Goal: Task Accomplishment & Management: Complete application form

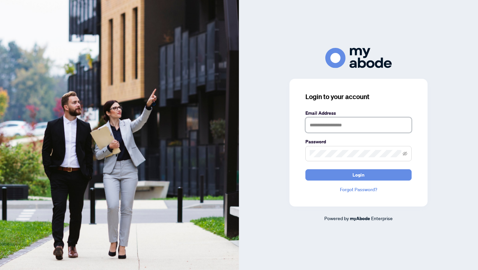
click at [343, 122] on input "text" at bounding box center [358, 124] width 106 height 15
type input "**********"
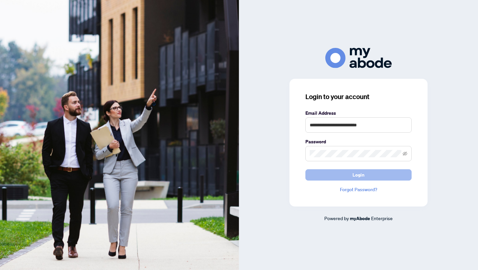
click at [317, 172] on button "Login" at bounding box center [358, 174] width 106 height 11
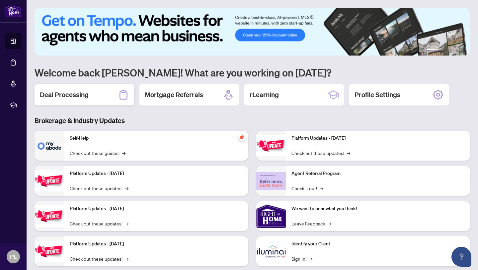
click at [49, 95] on h2 "Deal Processing" at bounding box center [64, 94] width 49 height 9
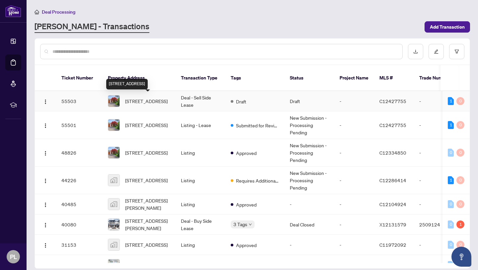
click at [141, 101] on span "[STREET_ADDRESS]" at bounding box center [146, 100] width 42 height 7
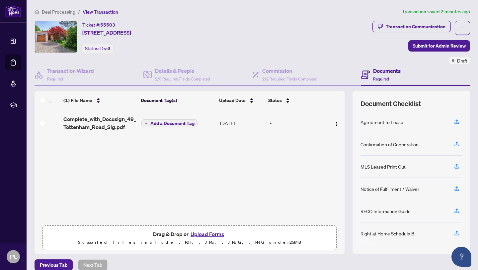
click at [98, 122] on span "Complete_with_Docusign_49_Tottenham_Road_Sig.pdf" at bounding box center [99, 123] width 73 height 16
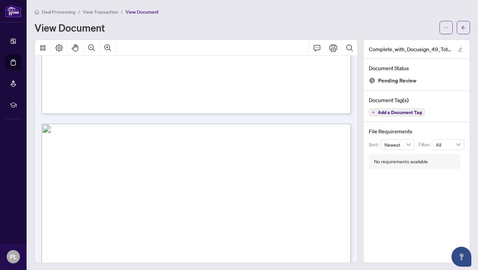
scroll to position [8369, 0]
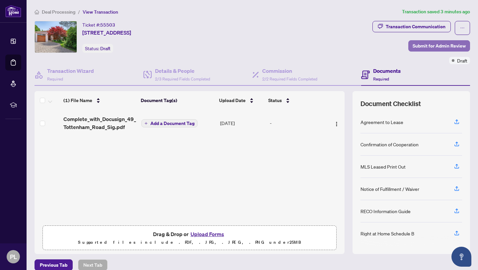
click at [418, 47] on span "Submit for Admin Review" at bounding box center [439, 45] width 53 height 11
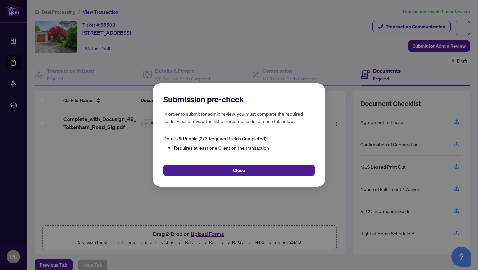
click at [275, 177] on div "Submission pre-check In order to submit for admin review, you must complete the…" at bounding box center [239, 134] width 173 height 103
click at [261, 176] on div "Submission pre-check In order to submit for admin review, you must complete the…" at bounding box center [239, 134] width 173 height 103
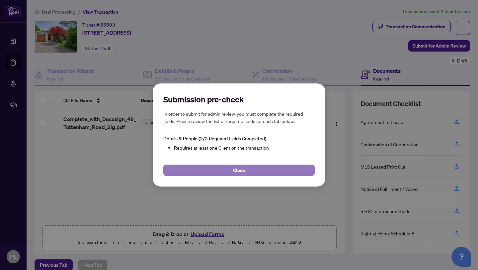
click at [261, 172] on button "Close" at bounding box center [238, 169] width 151 height 11
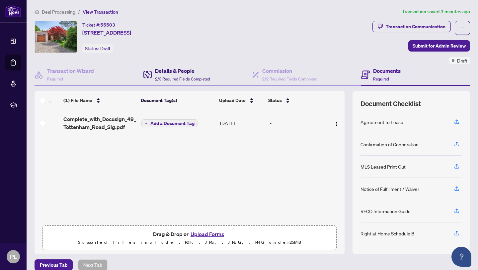
click at [169, 77] on span "2/3 Required Fields Completed" at bounding box center [182, 78] width 55 height 5
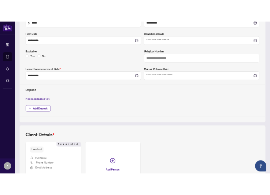
scroll to position [134, 0]
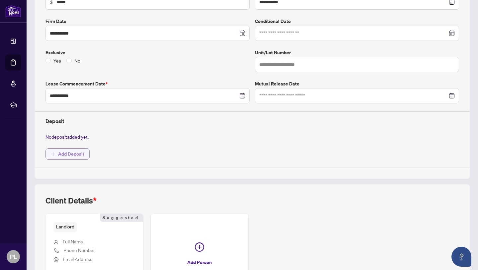
click at [81, 155] on span "Add Deposit" at bounding box center [71, 153] width 26 height 11
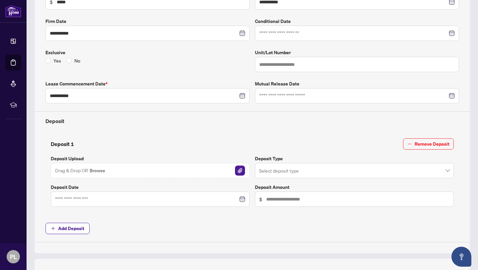
click at [239, 169] on img "button" at bounding box center [240, 170] width 10 height 10
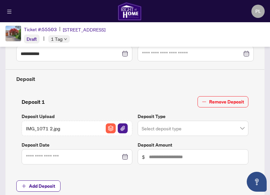
scroll to position [193, 0]
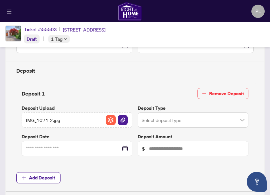
click at [207, 116] on input "search" at bounding box center [189, 121] width 97 height 15
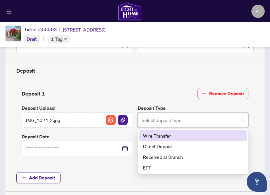
click at [204, 134] on div "Wire Transfer" at bounding box center [193, 135] width 100 height 7
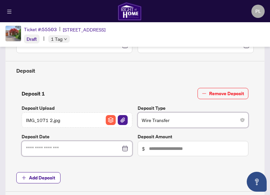
click at [108, 148] on input at bounding box center [73, 148] width 95 height 7
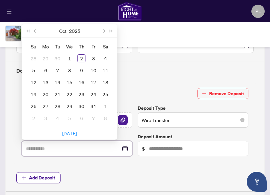
type input "**********"
click at [38, 31] on button "Previous month (PageUp)" at bounding box center [35, 30] width 7 height 13
type input "**********"
click at [45, 108] on div "29" at bounding box center [45, 106] width 8 height 8
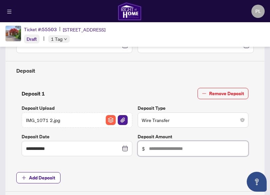
click at [158, 152] on input "text" at bounding box center [196, 148] width 95 height 7
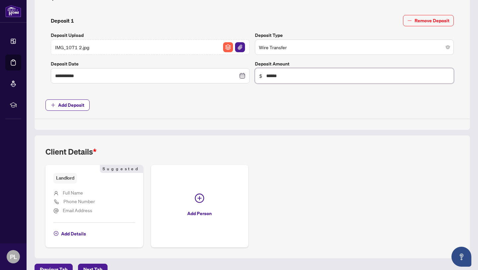
scroll to position [270, 0]
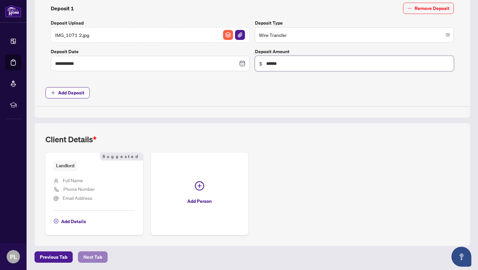
type input "******"
click at [90, 256] on span "Next Tab" at bounding box center [92, 256] width 19 height 11
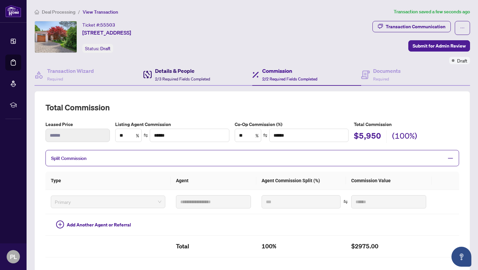
click at [182, 80] on span "2/3 Required Fields Completed" at bounding box center [182, 78] width 55 height 5
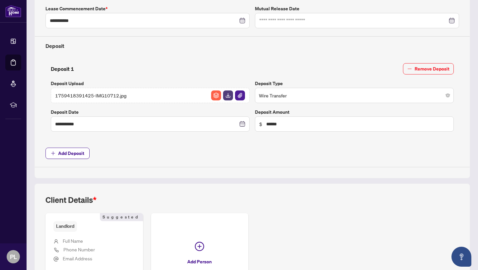
scroll to position [270, 0]
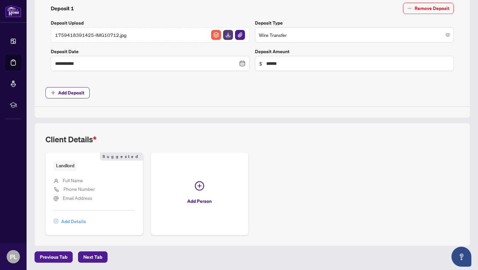
click at [60, 220] on button "Add Details" at bounding box center [69, 220] width 33 height 11
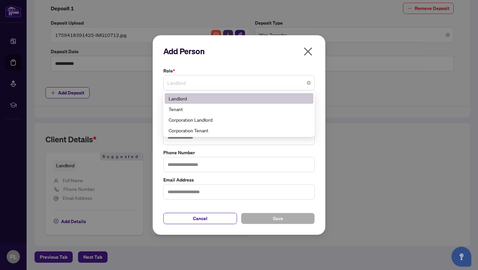
click at [202, 84] on span "Landlord" at bounding box center [238, 82] width 143 height 13
click at [367, 113] on div "Add Person Role * Landlord 3 4 Landlord Tenant Corporation Landlord Corporation…" at bounding box center [239, 135] width 478 height 270
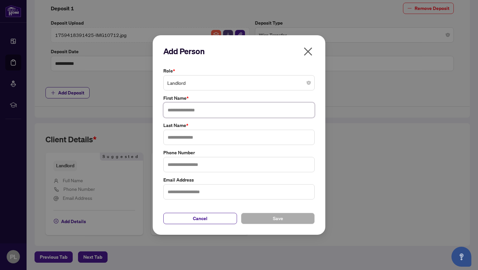
click at [203, 110] on input "text" at bounding box center [238, 109] width 151 height 15
type input "*"
type input "*****"
type input "*"
type input "******"
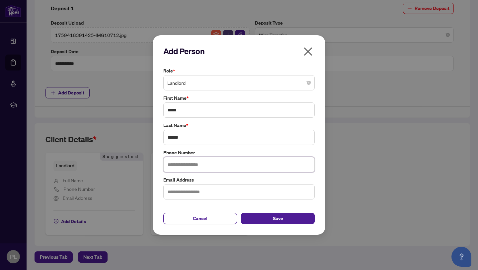
click at [202, 164] on input "text" at bounding box center [238, 164] width 151 height 15
click at [263, 214] on button "Save" at bounding box center [278, 217] width 74 height 11
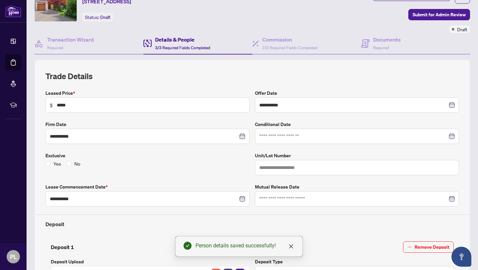
scroll to position [0, 0]
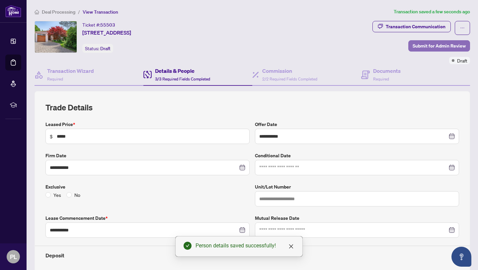
click at [437, 44] on span "Submit for Admin Review" at bounding box center [439, 45] width 53 height 11
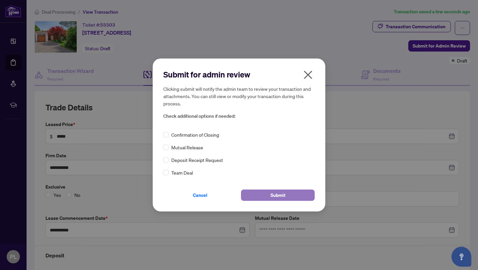
click at [287, 196] on button "Submit" at bounding box center [278, 194] width 74 height 11
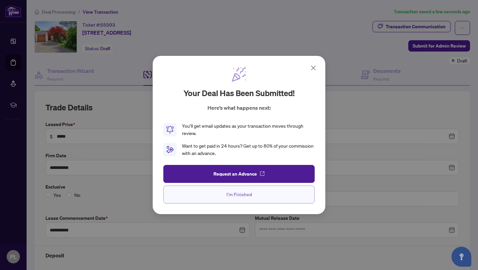
click at [275, 195] on button "I'm Finished" at bounding box center [238, 194] width 151 height 18
